Goal: Task Accomplishment & Management: Complete application form

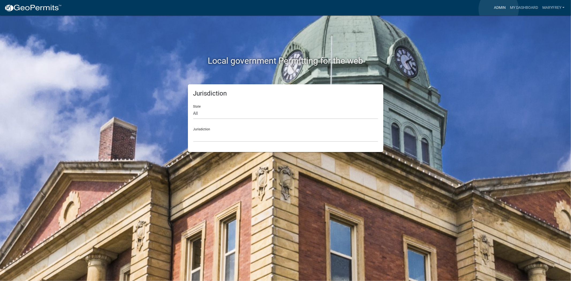
click at [499, 9] on link "Admin" at bounding box center [500, 8] width 16 height 10
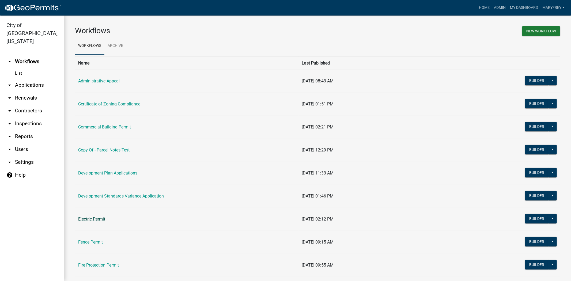
click at [94, 219] on link "Electric Permit" at bounding box center [91, 219] width 27 height 5
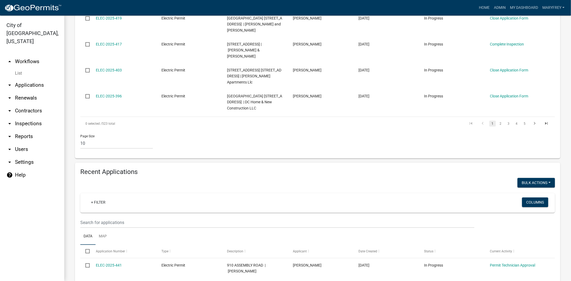
scroll to position [340, 0]
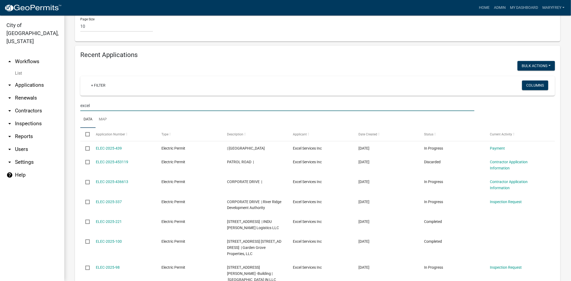
scroll to position [451, 0]
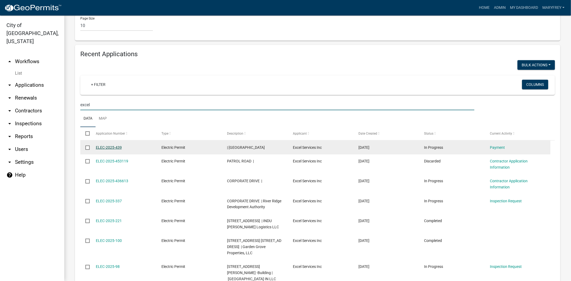
type input "excel"
click at [111, 145] on link "ELEC-2025-439" at bounding box center [109, 147] width 26 height 4
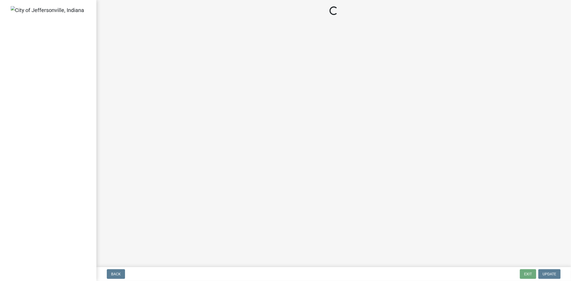
select select "3: 3"
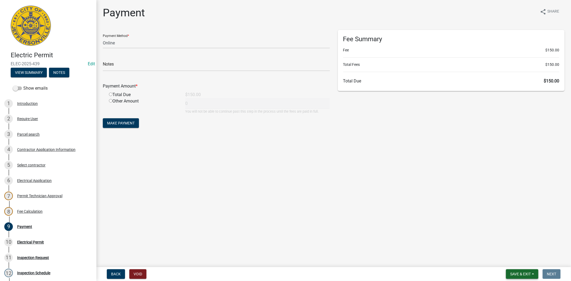
click at [529, 273] on span "Save & Exit" at bounding box center [520, 274] width 21 height 4
click at [515, 260] on button "Save & Exit" at bounding box center [517, 260] width 43 height 13
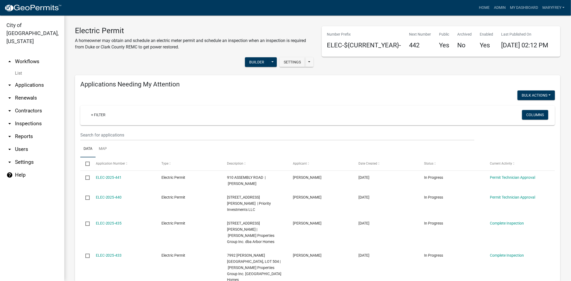
click at [31, 55] on link "arrow_drop_up Workflows" at bounding box center [32, 61] width 64 height 13
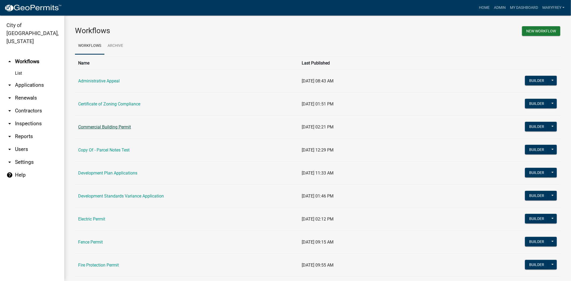
click at [105, 128] on link "Commercial Building Permit" at bounding box center [104, 126] width 53 height 5
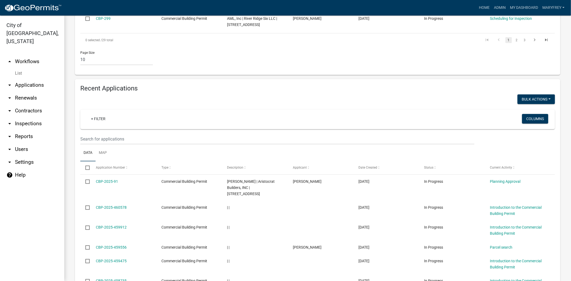
scroll to position [405, 0]
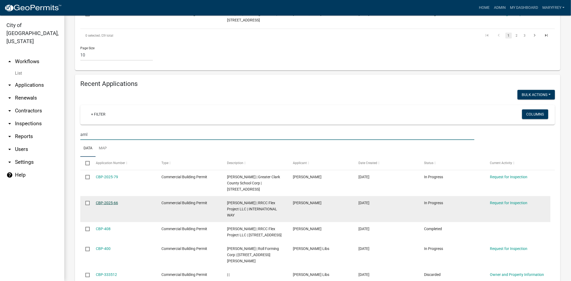
type input "aml"
click at [109, 201] on link "CBP-2025-66" at bounding box center [107, 203] width 22 height 4
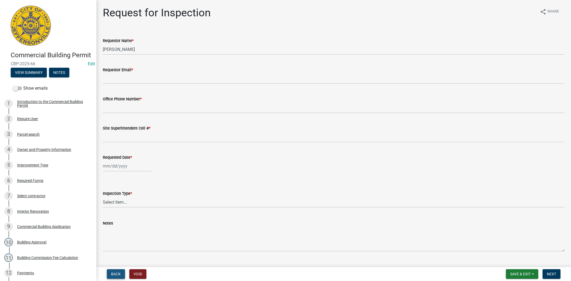
click at [119, 275] on span "Back" at bounding box center [116, 274] width 10 height 4
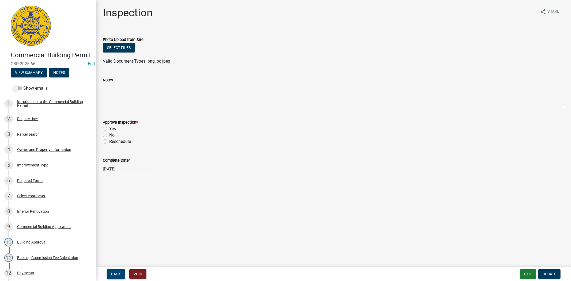
click at [120, 274] on button "Back" at bounding box center [116, 274] width 18 height 10
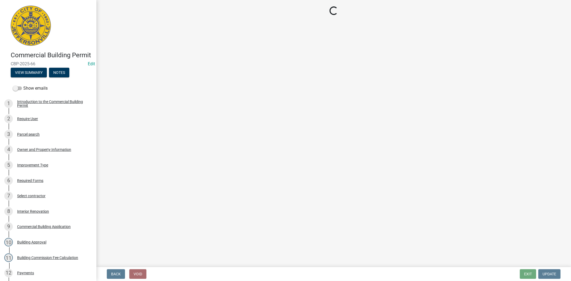
select select "fdb3bcc6-ce93-4663-8a18-5c08884dd177"
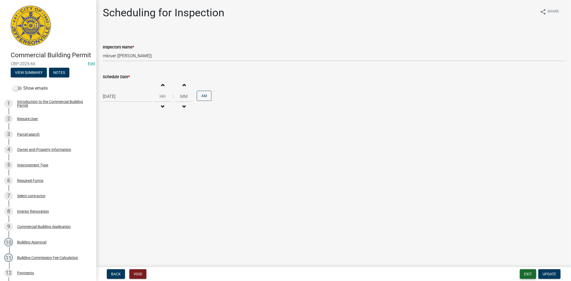
click at [527, 273] on button "Exit" at bounding box center [528, 274] width 16 height 10
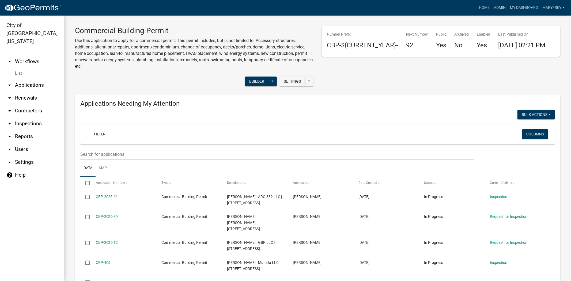
click at [27, 55] on link "arrow_drop_up Workflows" at bounding box center [32, 61] width 64 height 13
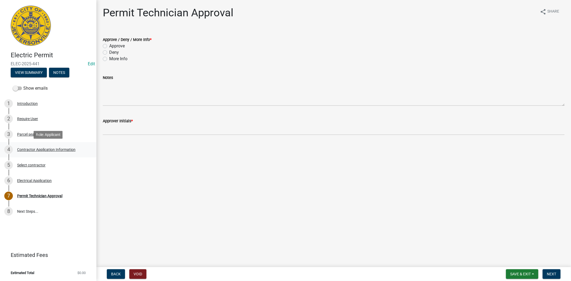
click at [47, 149] on div "Contractor Application Information" at bounding box center [46, 150] width 58 height 4
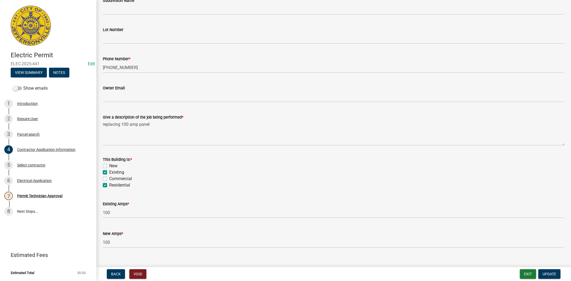
scroll to position [179, 0]
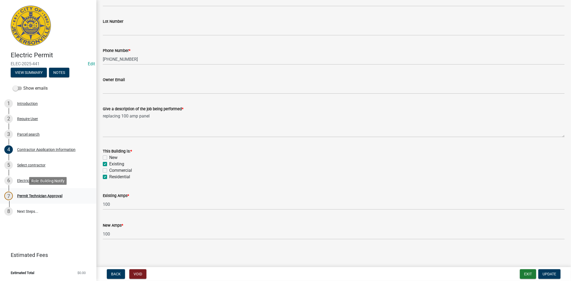
click at [33, 196] on div "Permit Technician Approval" at bounding box center [39, 196] width 45 height 4
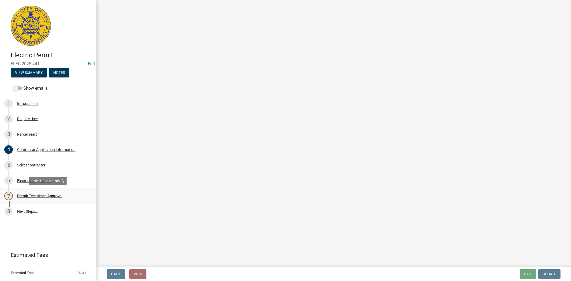
scroll to position [0, 0]
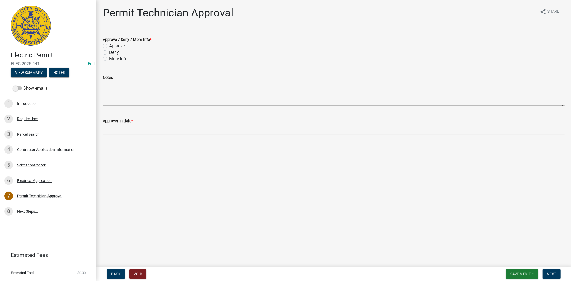
click at [109, 47] on label "Approve" at bounding box center [117, 46] width 16 height 6
click at [109, 46] on input "Approve" at bounding box center [110, 44] width 3 height 3
radio input "true"
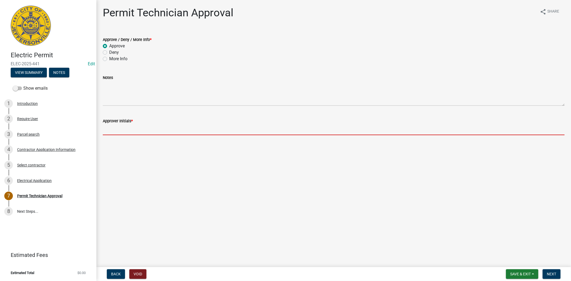
drag, startPoint x: 121, startPoint y: 127, endPoint x: 123, endPoint y: 132, distance: 5.0
click at [121, 132] on input "Approver Initials *" at bounding box center [334, 129] width 462 height 11
type input "mkf"
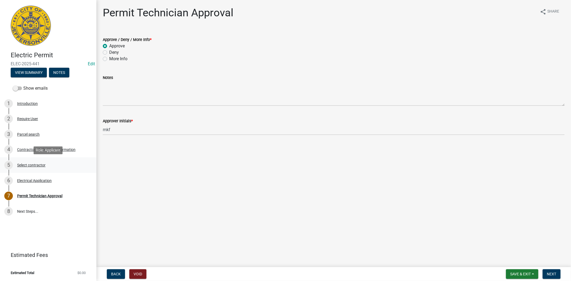
click at [38, 164] on div "Select contractor" at bounding box center [31, 165] width 28 height 4
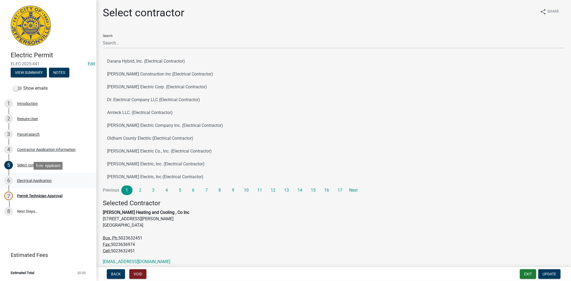
click at [41, 181] on div "Electrical Application" at bounding box center [34, 181] width 35 height 4
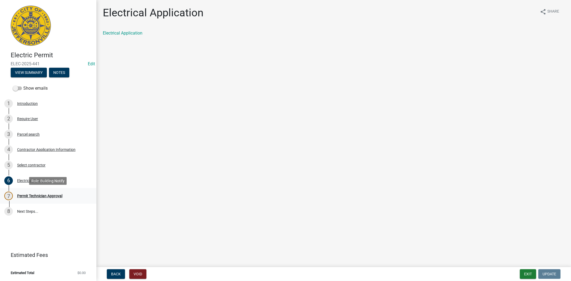
click at [43, 197] on div "Permit Technician Approval" at bounding box center [39, 196] width 45 height 4
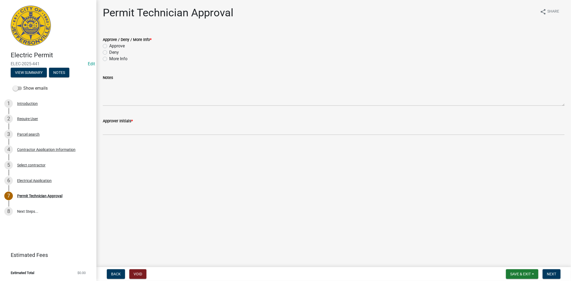
click at [109, 45] on label "Approve" at bounding box center [117, 46] width 16 height 6
click at [109, 45] on input "Approve" at bounding box center [110, 44] width 3 height 3
radio input "true"
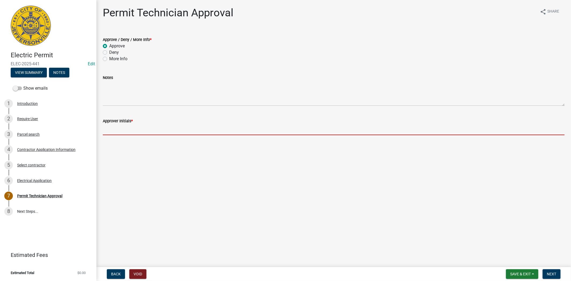
click at [119, 132] on input "Approver Initials *" at bounding box center [334, 129] width 462 height 11
type input "mkf"
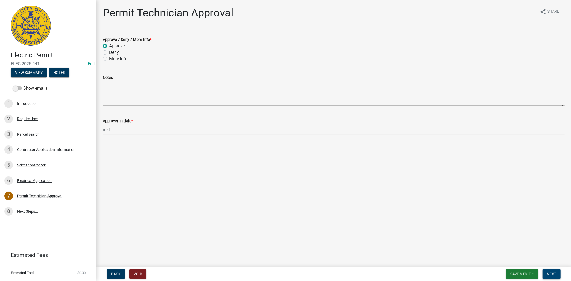
click at [548, 272] on span "Next" at bounding box center [551, 274] width 9 height 4
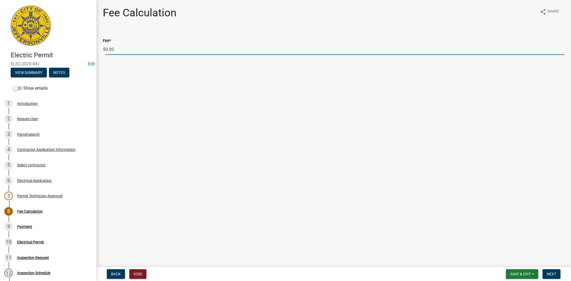
drag, startPoint x: 122, startPoint y: 50, endPoint x: 105, endPoint y: 49, distance: 16.6
click at [105, 49] on div "$ 0.00" at bounding box center [334, 49] width 462 height 11
type input "70.00"
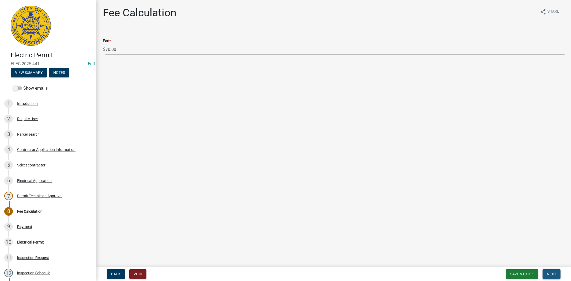
click at [550, 276] on span "Next" at bounding box center [551, 274] width 9 height 4
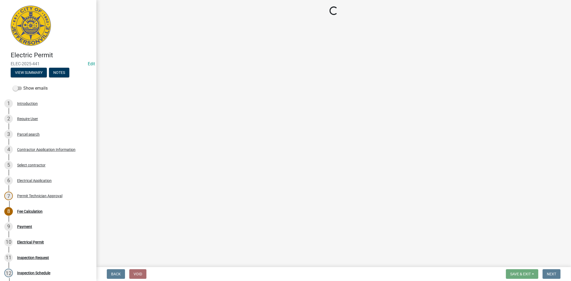
select select "3: 3"
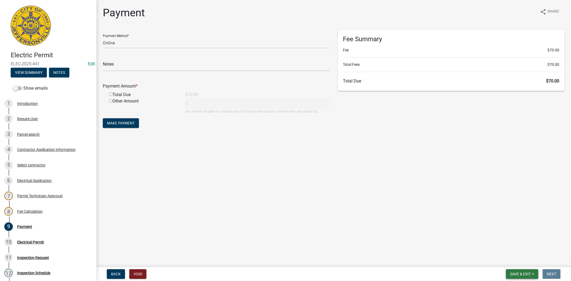
click at [524, 277] on button "Save & Exit" at bounding box center [522, 274] width 32 height 10
click at [516, 264] on button "Save & Exit" at bounding box center [517, 260] width 43 height 13
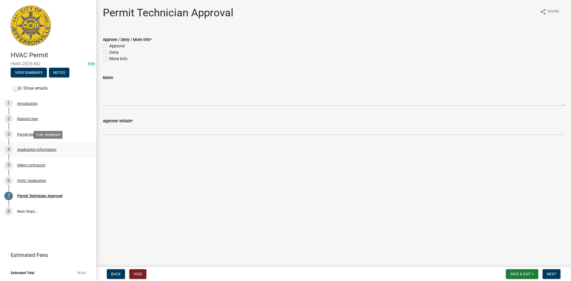
click at [49, 149] on div "Application Information" at bounding box center [36, 150] width 39 height 4
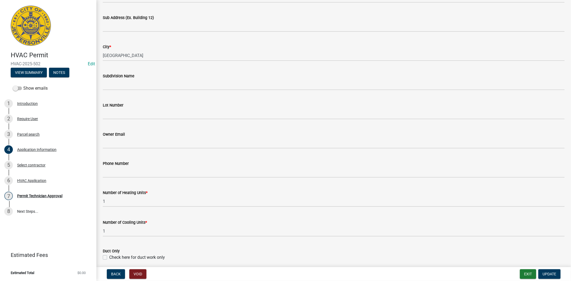
scroll to position [14, 0]
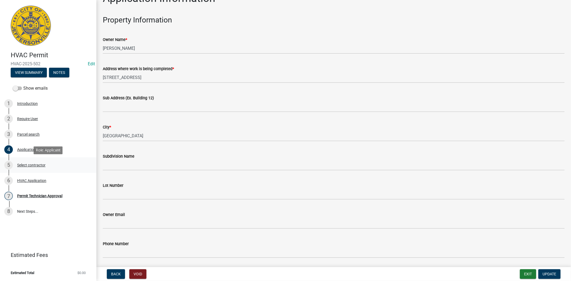
click at [30, 164] on div "Select contractor" at bounding box center [31, 165] width 28 height 4
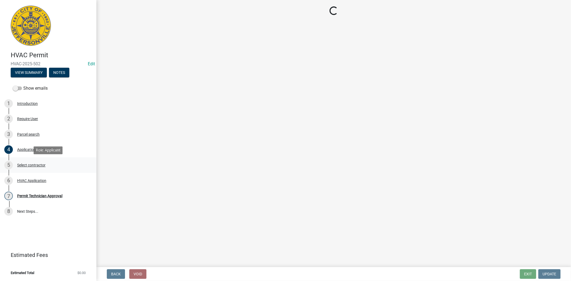
scroll to position [0, 0]
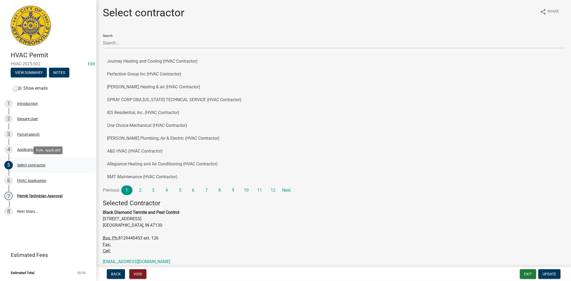
click at [30, 165] on div "Select contractor" at bounding box center [31, 165] width 28 height 4
click at [27, 119] on div "Require User" at bounding box center [27, 119] width 21 height 4
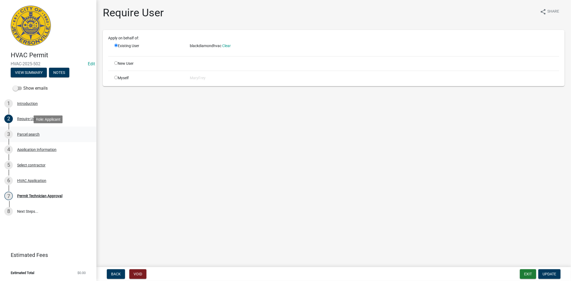
click at [32, 135] on div "Parcel search" at bounding box center [28, 135] width 22 height 4
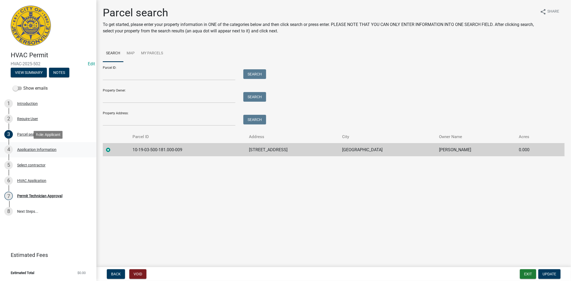
click at [33, 149] on div "Application Information" at bounding box center [36, 150] width 39 height 4
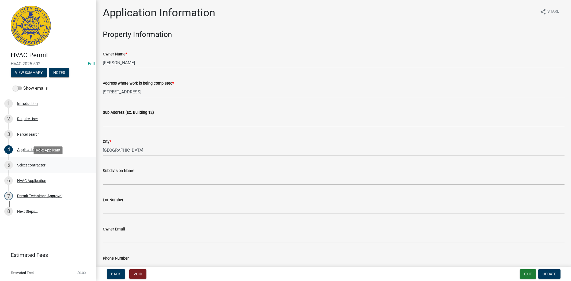
click at [34, 165] on div "Select contractor" at bounding box center [31, 165] width 28 height 4
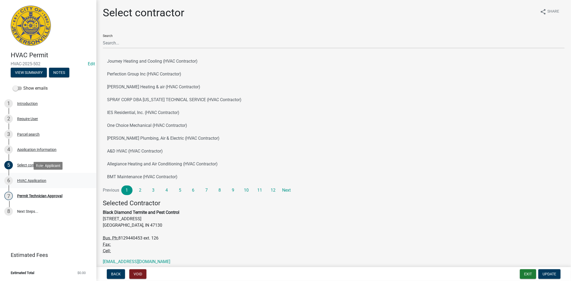
click at [36, 181] on div "HVAC Application" at bounding box center [31, 181] width 29 height 4
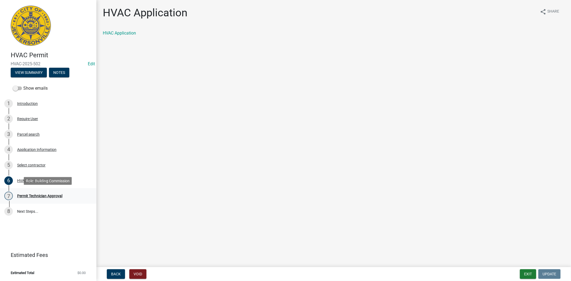
click at [38, 197] on div "Permit Technician Approval" at bounding box center [39, 196] width 45 height 4
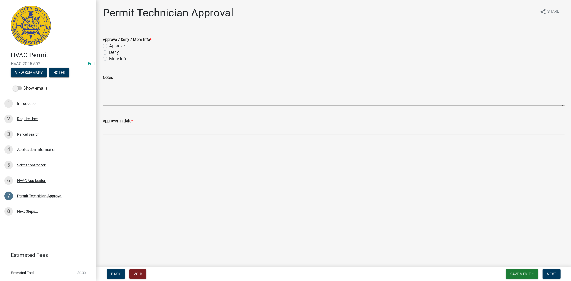
click at [109, 46] on label "Approve" at bounding box center [117, 46] width 16 height 6
click at [109, 46] on input "Approve" at bounding box center [110, 44] width 3 height 3
radio input "true"
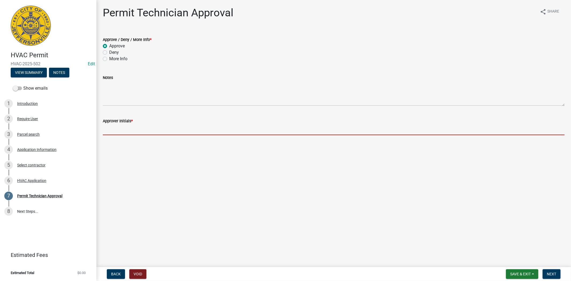
click at [110, 131] on input "Approver Initials *" at bounding box center [334, 129] width 462 height 11
type input "mkf"
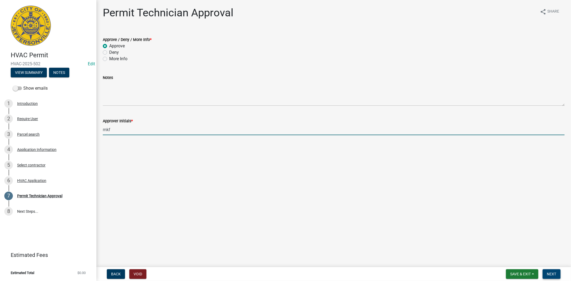
click at [555, 272] on span "Next" at bounding box center [551, 274] width 9 height 4
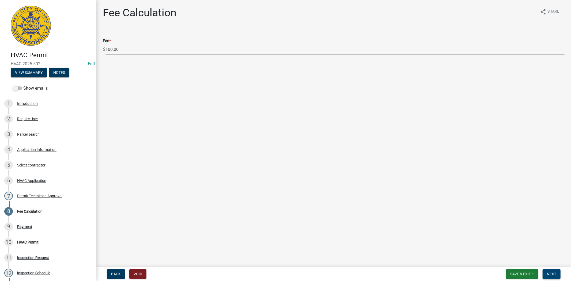
click at [550, 273] on span "Next" at bounding box center [551, 274] width 9 height 4
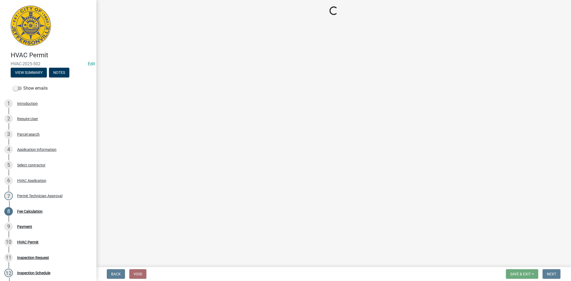
select select "3: 3"
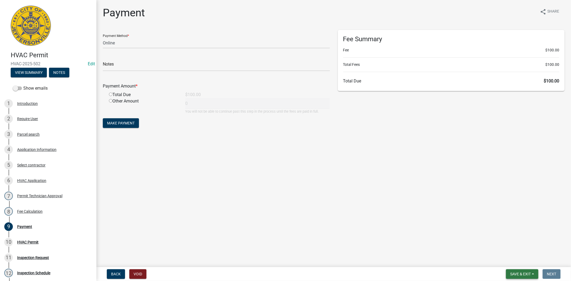
click at [521, 275] on span "Save & Exit" at bounding box center [520, 274] width 21 height 4
click at [509, 261] on button "Save & Exit" at bounding box center [517, 260] width 43 height 13
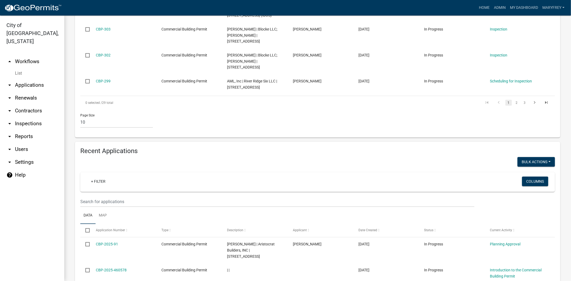
scroll to position [340, 0]
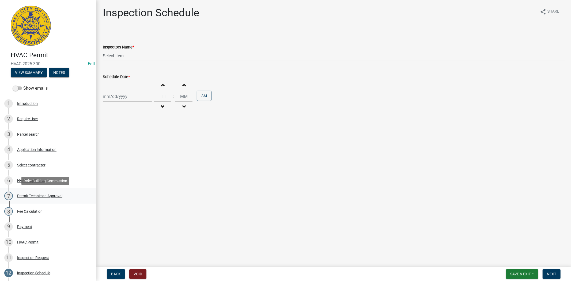
click at [49, 197] on div "Permit Technician Approval" at bounding box center [39, 196] width 45 height 4
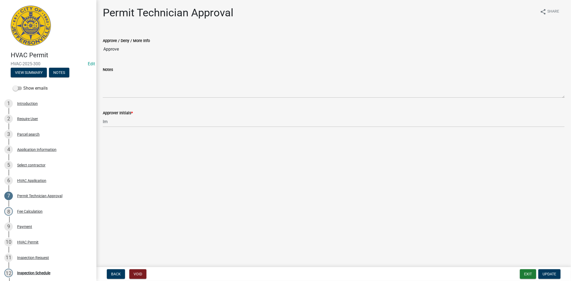
scroll to position [50, 0]
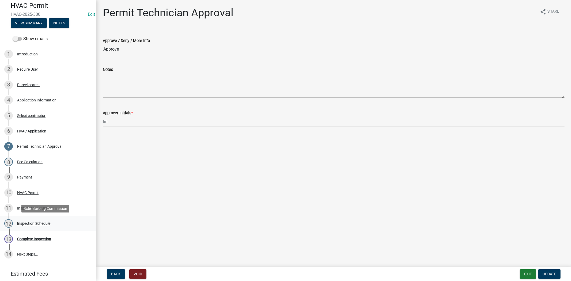
click at [38, 223] on div "Inspection Schedule" at bounding box center [33, 224] width 33 height 4
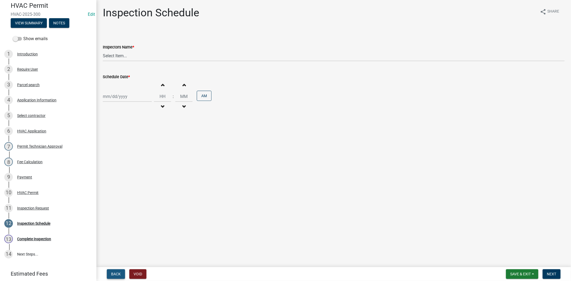
click at [112, 274] on span "Back" at bounding box center [116, 274] width 10 height 4
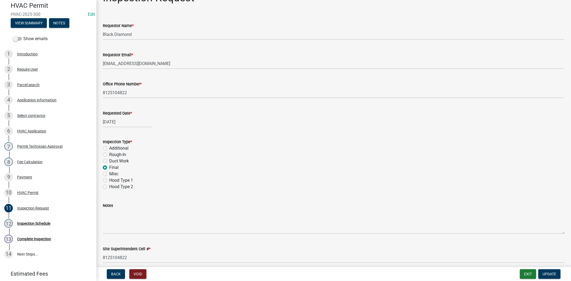
scroll to position [38, 0]
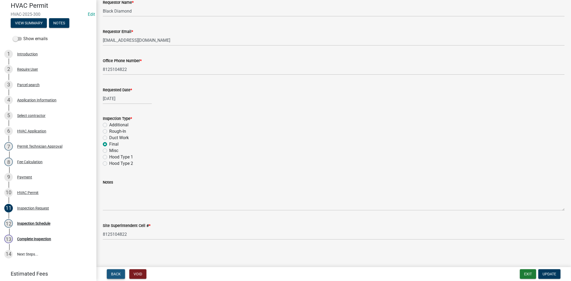
click at [118, 274] on span "Back" at bounding box center [116, 274] width 10 height 4
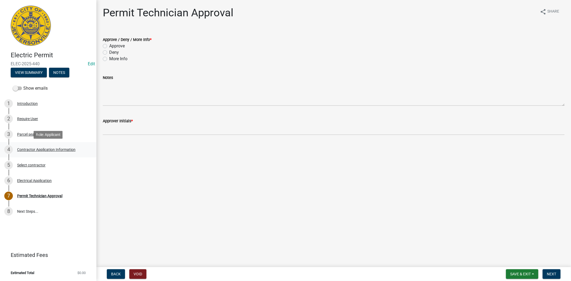
click at [39, 149] on div "Contractor Application Information" at bounding box center [46, 150] width 58 height 4
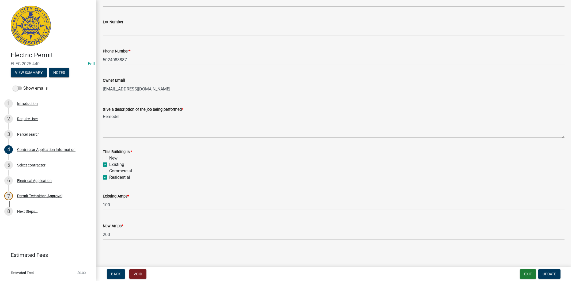
scroll to position [179, 0]
click at [34, 165] on div "Select contractor" at bounding box center [31, 165] width 28 height 4
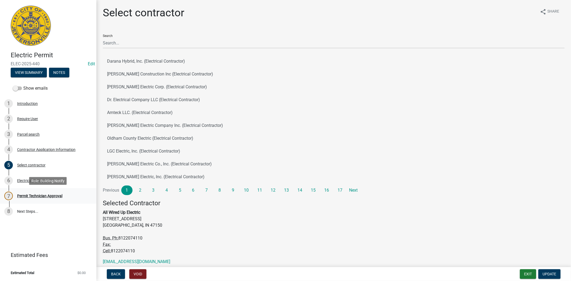
click at [38, 195] on div "Permit Technician Approval" at bounding box center [39, 196] width 45 height 4
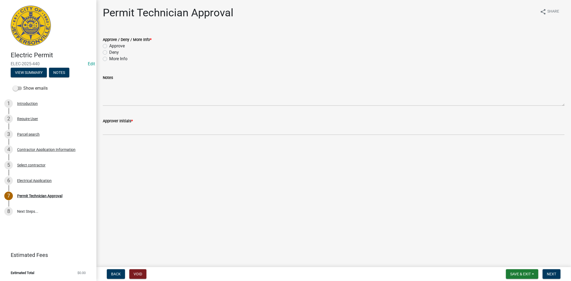
click at [109, 47] on label "Approve" at bounding box center [117, 46] width 16 height 6
click at [109, 46] on input "Approve" at bounding box center [110, 44] width 3 height 3
radio input "true"
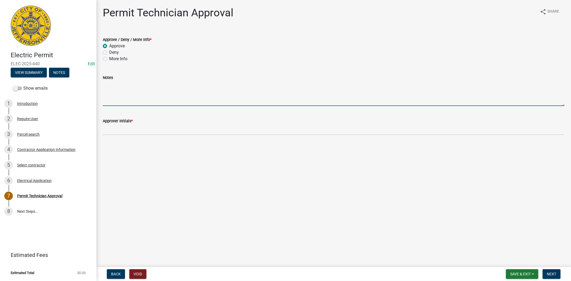
click at [111, 87] on textarea "Notes" at bounding box center [334, 93] width 462 height 25
type textarea "Per [PERSON_NAME] double permit fees plus $ 100.00 fine"
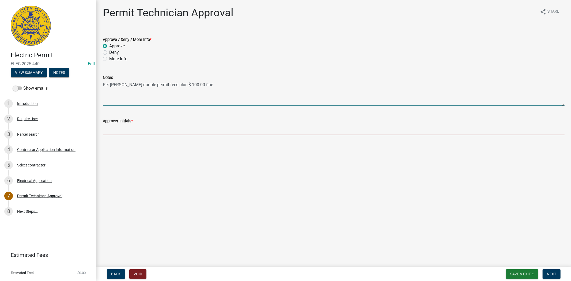
click at [115, 128] on input "Approver Initials *" at bounding box center [334, 129] width 462 height 11
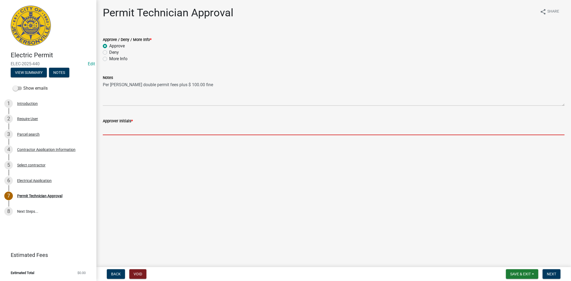
type input "mkf per lw"
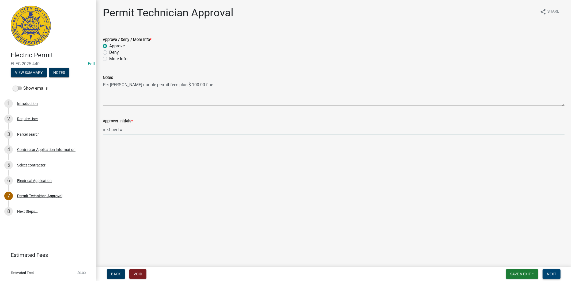
click at [551, 275] on span "Next" at bounding box center [551, 274] width 9 height 4
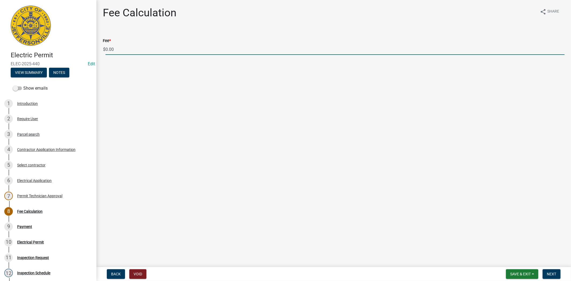
drag, startPoint x: 117, startPoint y: 50, endPoint x: 105, endPoint y: 51, distance: 12.2
click at [105, 51] on input "0.00" at bounding box center [334, 49] width 459 height 11
type input "300.00"
click at [549, 273] on span "Next" at bounding box center [551, 274] width 9 height 4
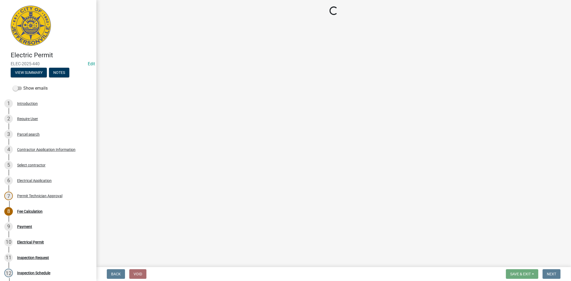
select select "3: 3"
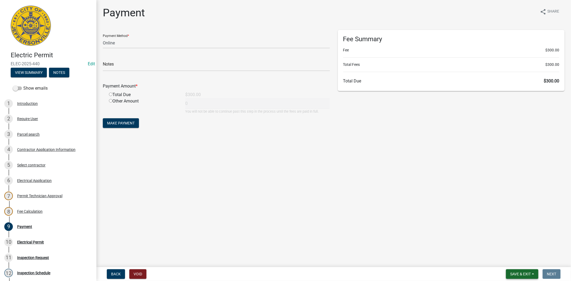
click at [509, 274] on button "Save & Exit" at bounding box center [522, 274] width 32 height 10
click at [518, 264] on button "Save & Exit" at bounding box center [517, 260] width 43 height 13
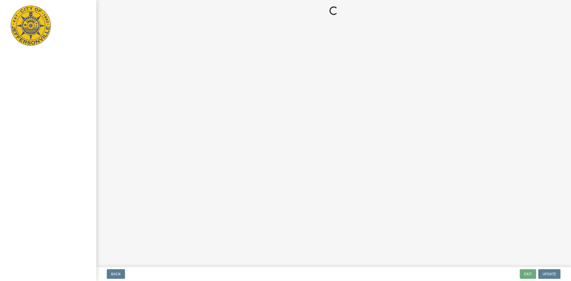
select select "3: 3"
